Goal: Check status

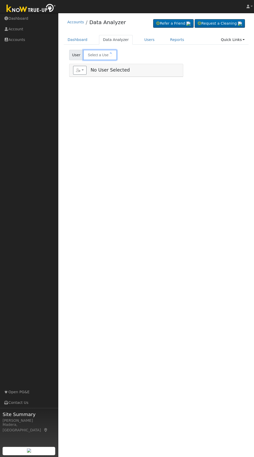
type input "[PERSON_NAME]"
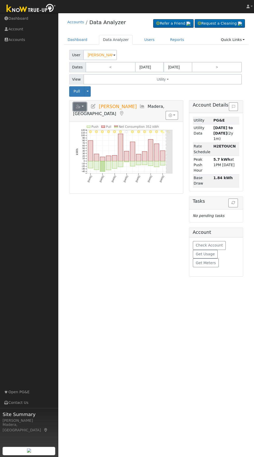
click at [82, 106] on button "button" at bounding box center [80, 106] width 14 height 9
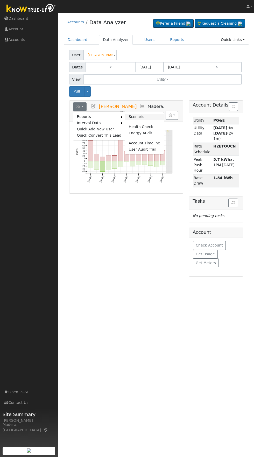
click at [134, 116] on link "Scenario" at bounding box center [144, 117] width 39 height 6
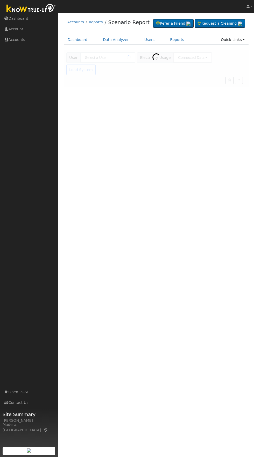
type input "[PERSON_NAME]"
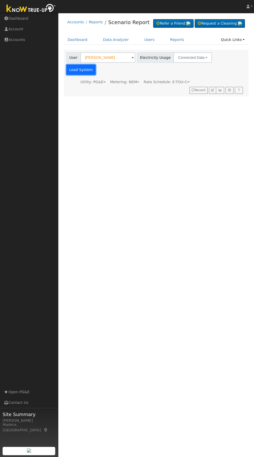
click at [96, 67] on button "Load System" at bounding box center [81, 70] width 30 height 10
